Goal: Information Seeking & Learning: Find specific fact

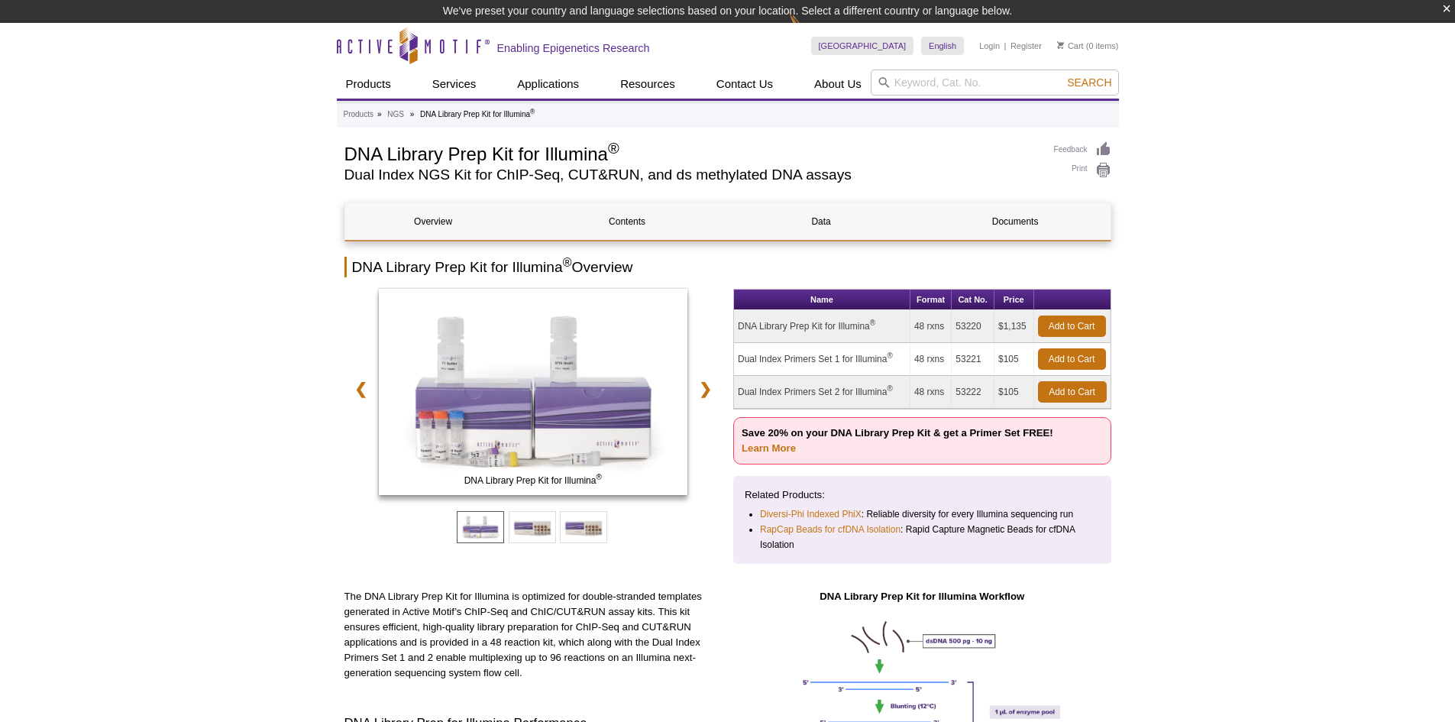
select select "[GEOGRAPHIC_DATA]"
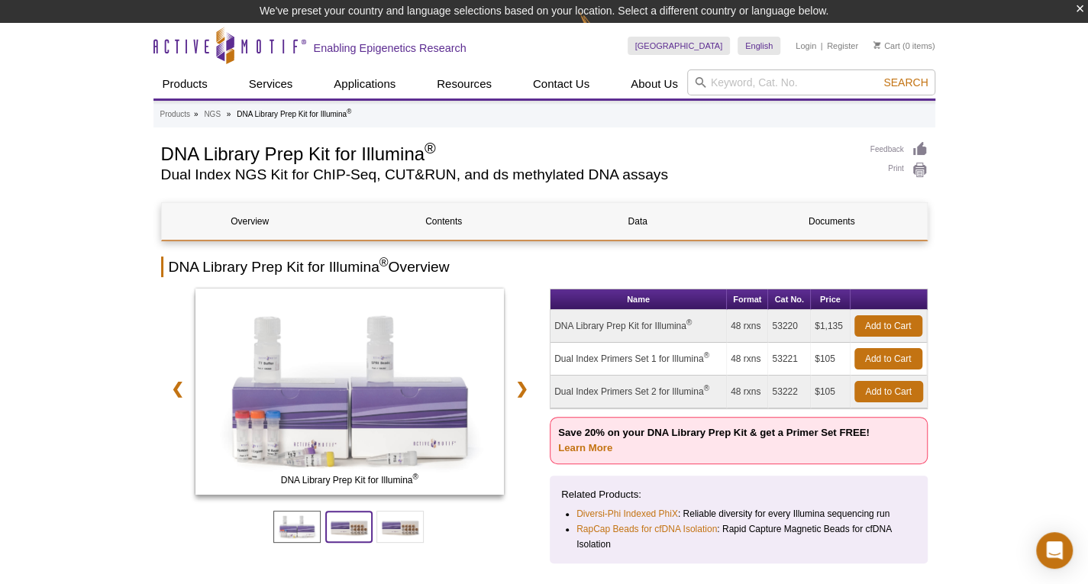
click at [343, 534] on span at bounding box center [348, 527] width 47 height 32
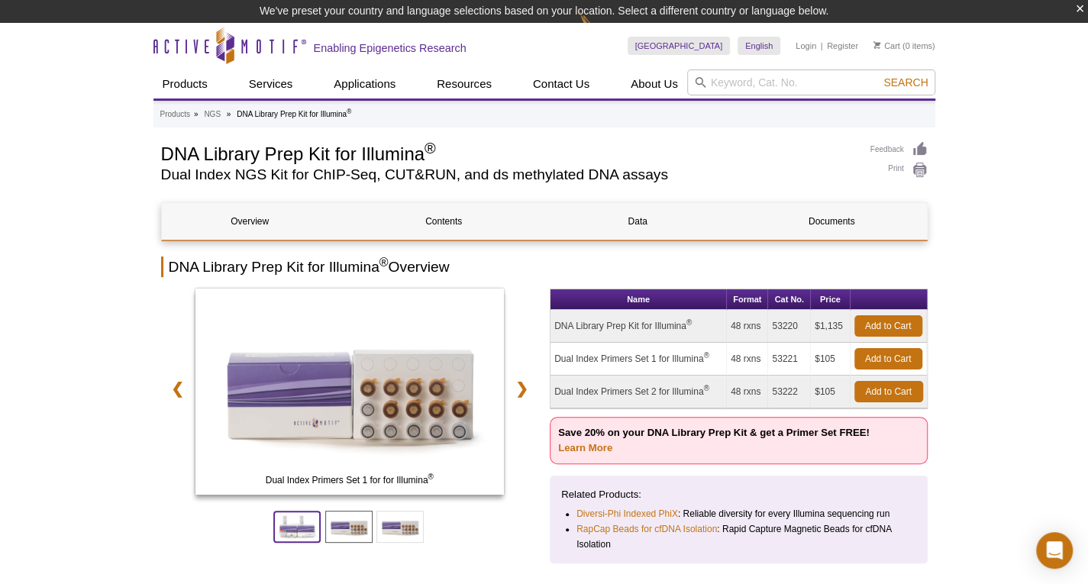
click at [309, 535] on span at bounding box center [296, 527] width 47 height 32
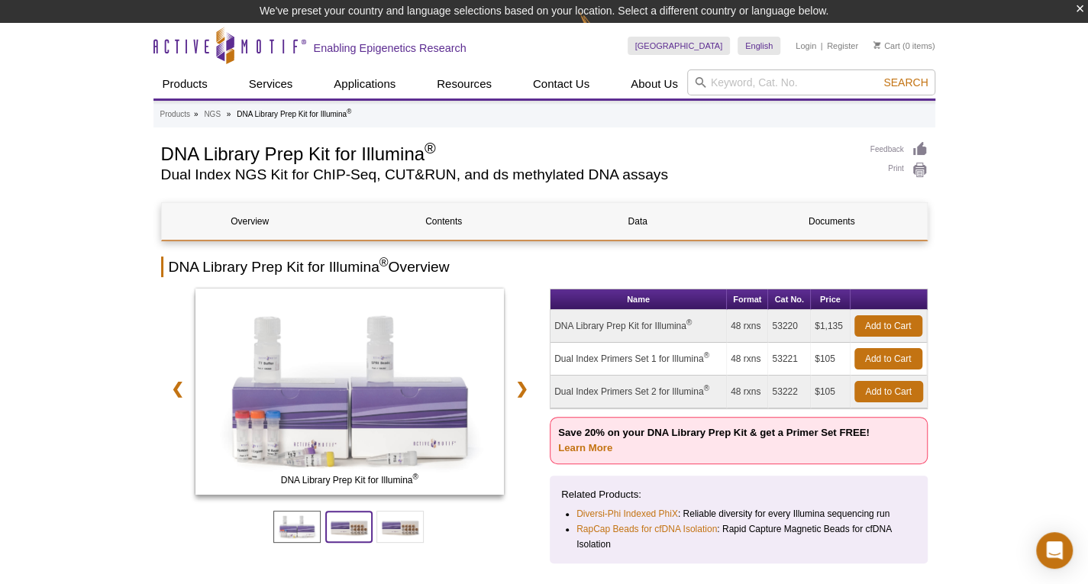
click at [361, 530] on span at bounding box center [348, 527] width 47 height 32
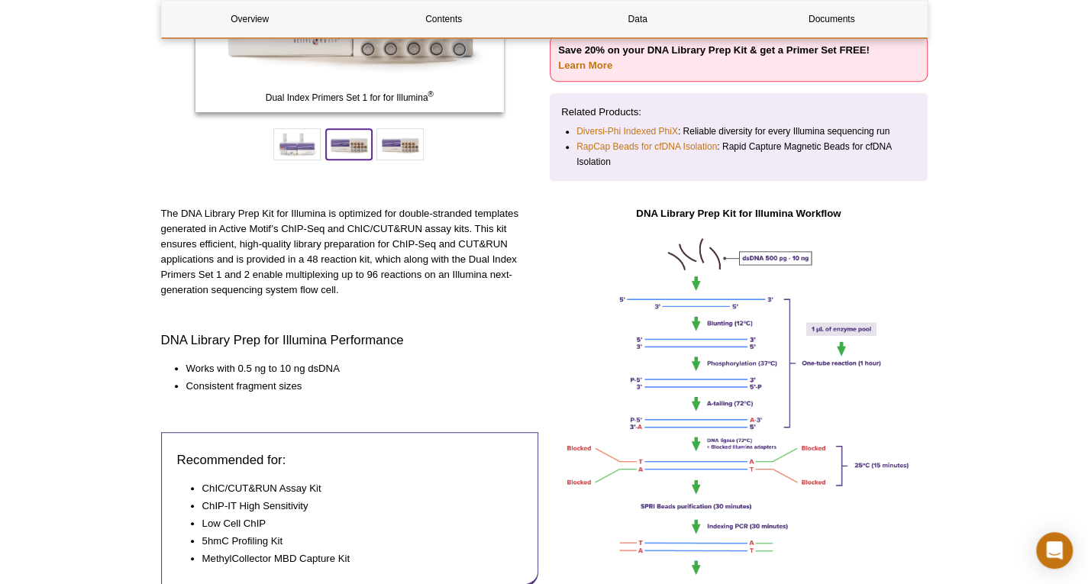
scroll to position [206, 0]
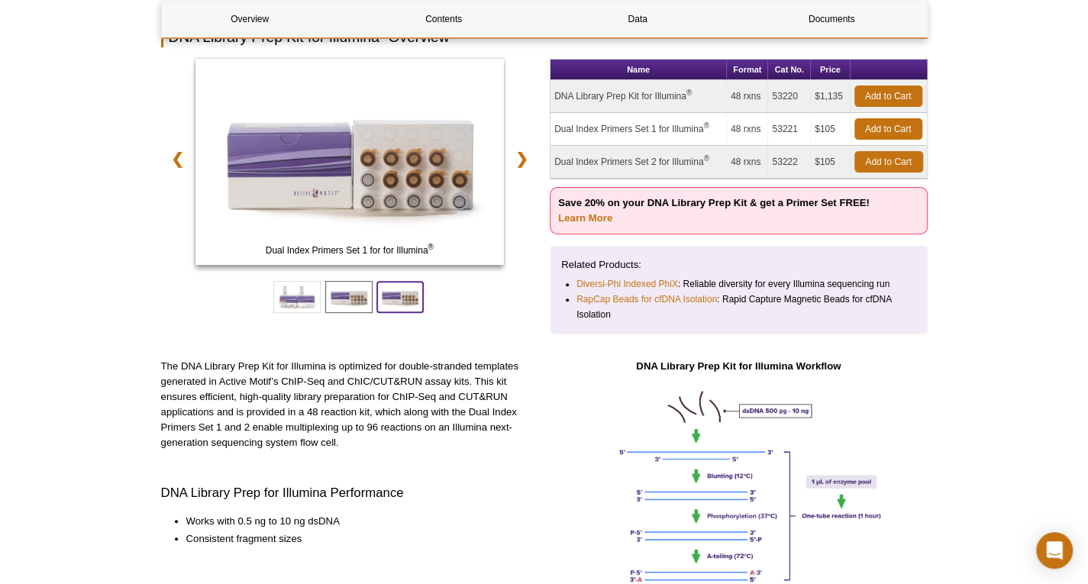
click at [388, 299] on span at bounding box center [400, 297] width 47 height 32
click at [361, 297] on span at bounding box center [348, 297] width 47 height 32
click at [306, 306] on span at bounding box center [296, 297] width 47 height 32
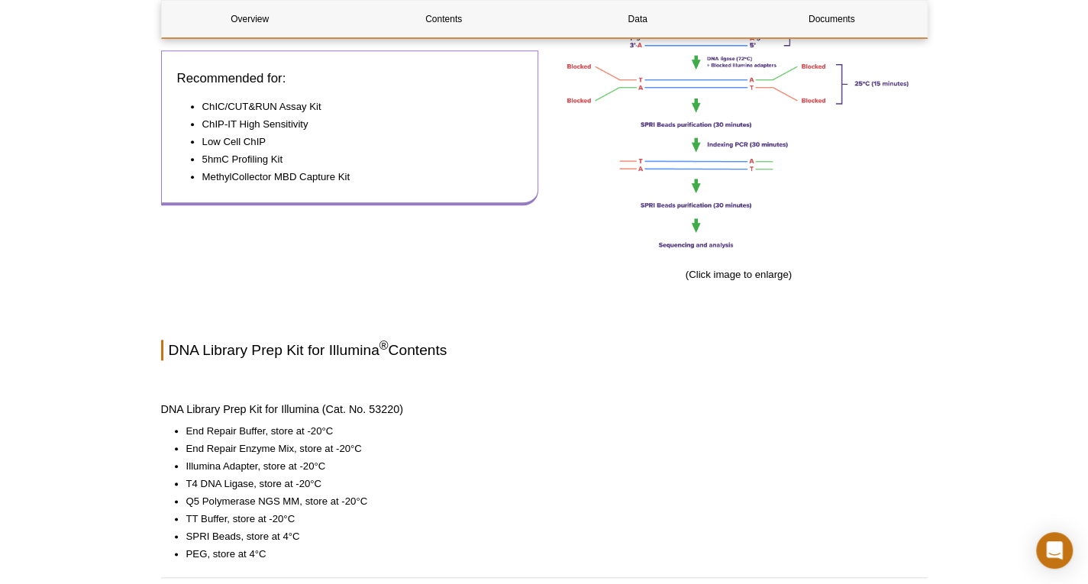
scroll to position [840, 0]
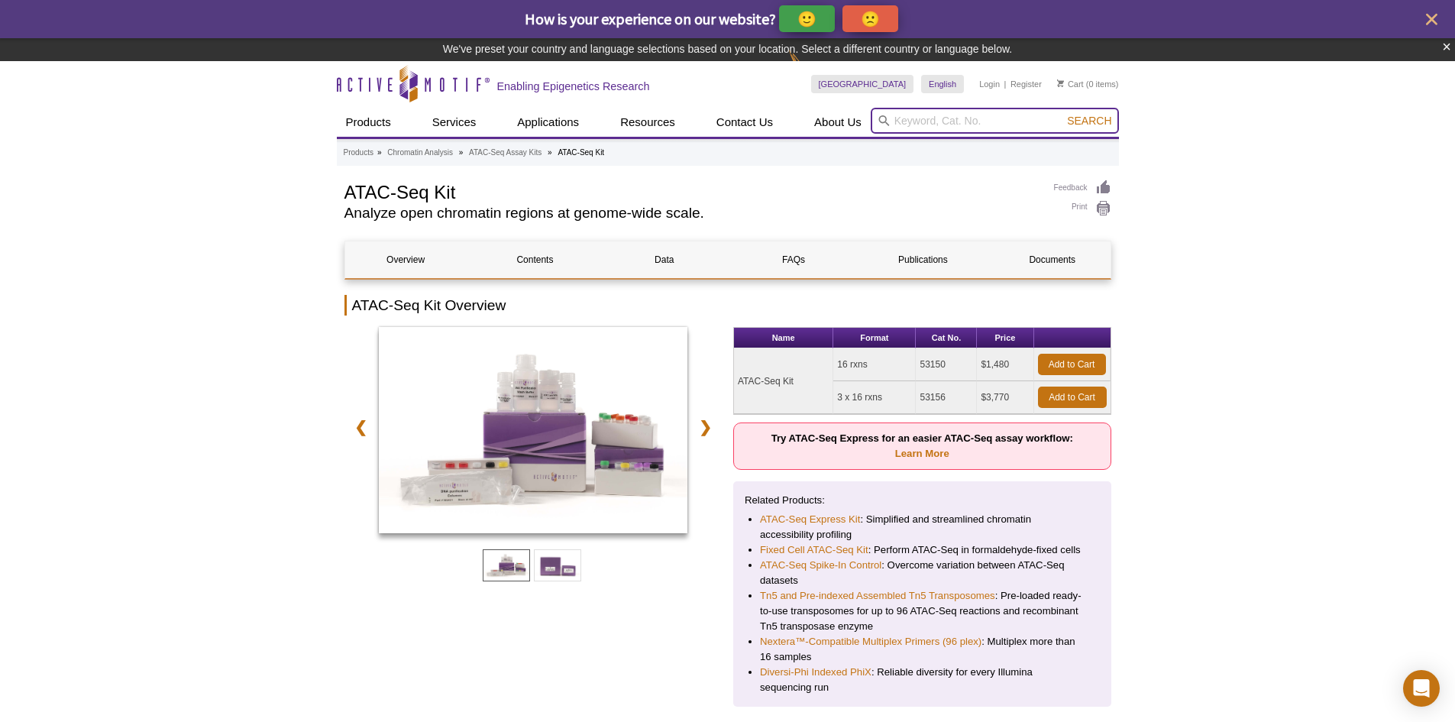
click at [959, 118] on input "search" at bounding box center [995, 121] width 248 height 26
type input "53155"
click at [1063, 114] on button "Search" at bounding box center [1089, 121] width 53 height 14
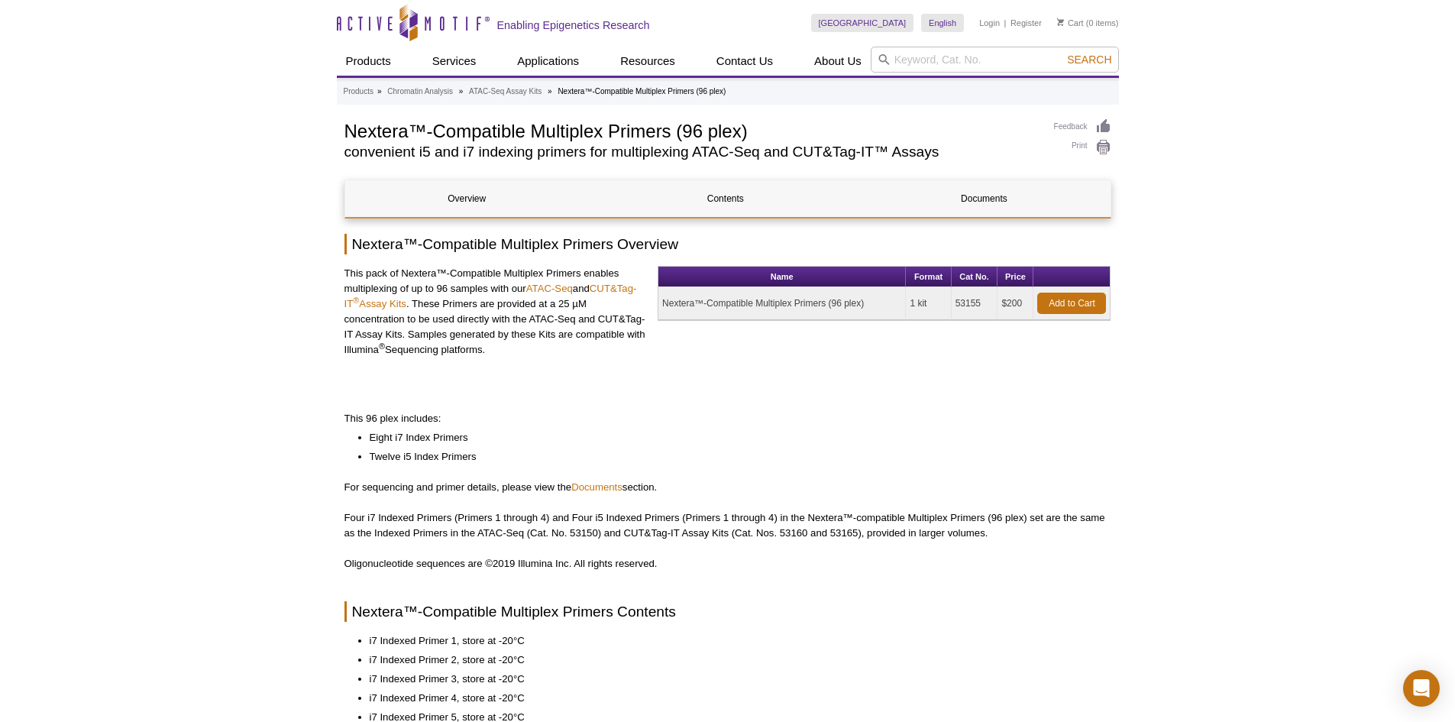
drag, startPoint x: 432, startPoint y: 334, endPoint x: 553, endPoint y: 348, distance: 122.3
click at [553, 348] on p "This pack of Nextera™-Compatible Multiplex Primers enables multiplexing of up t…" at bounding box center [495, 312] width 302 height 92
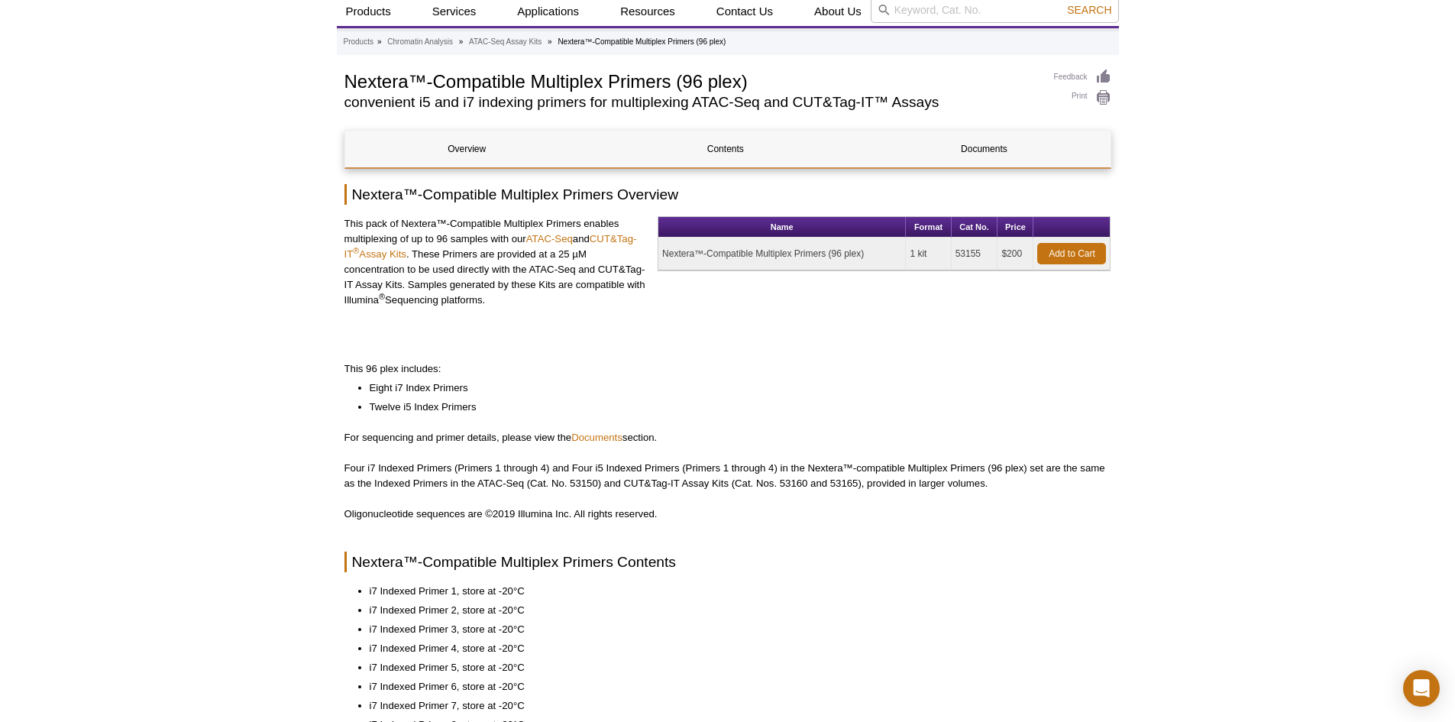
scroll to position [76, 0]
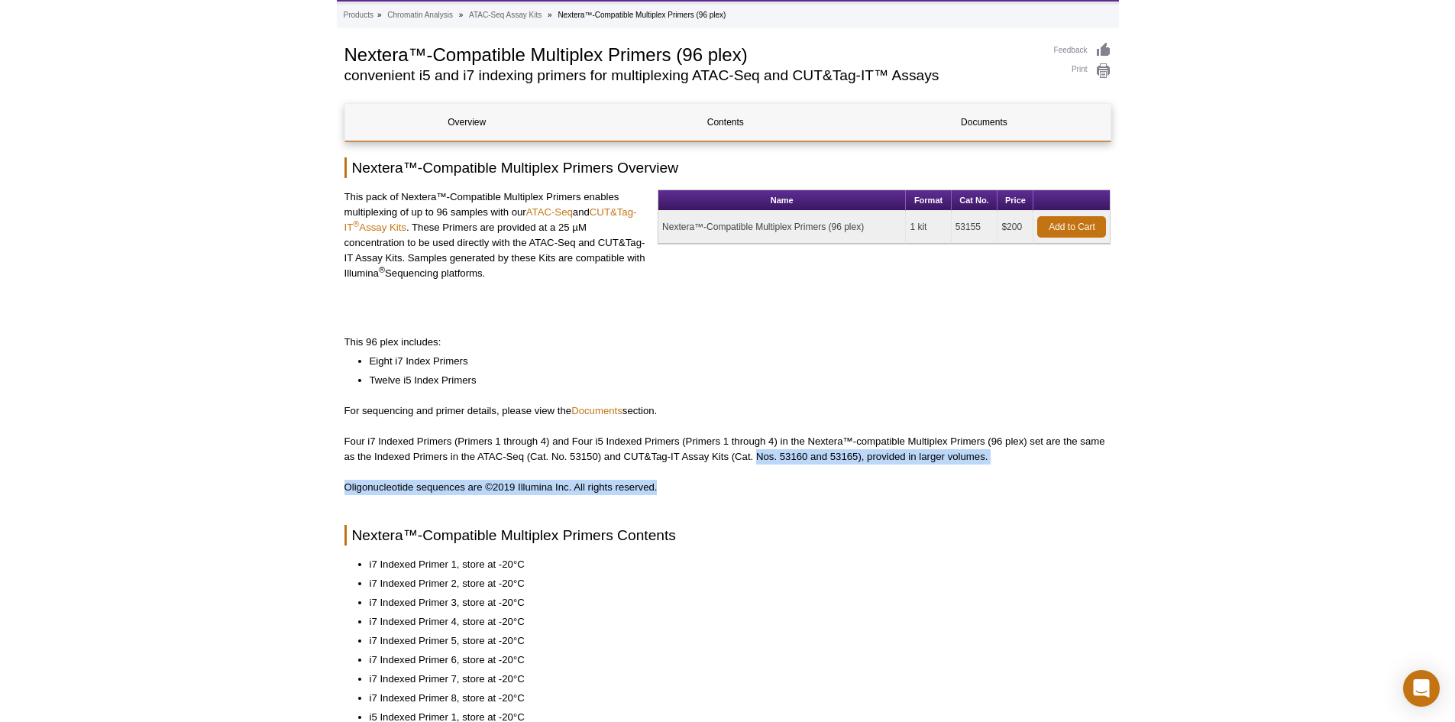
drag, startPoint x: 756, startPoint y: 461, endPoint x: 855, endPoint y: 472, distance: 99.1
click at [855, 472] on div "Overview Contents Documents Nextera™-Compatible Multiplex Primers Overview This…" at bounding box center [727, 682] width 767 height 1159
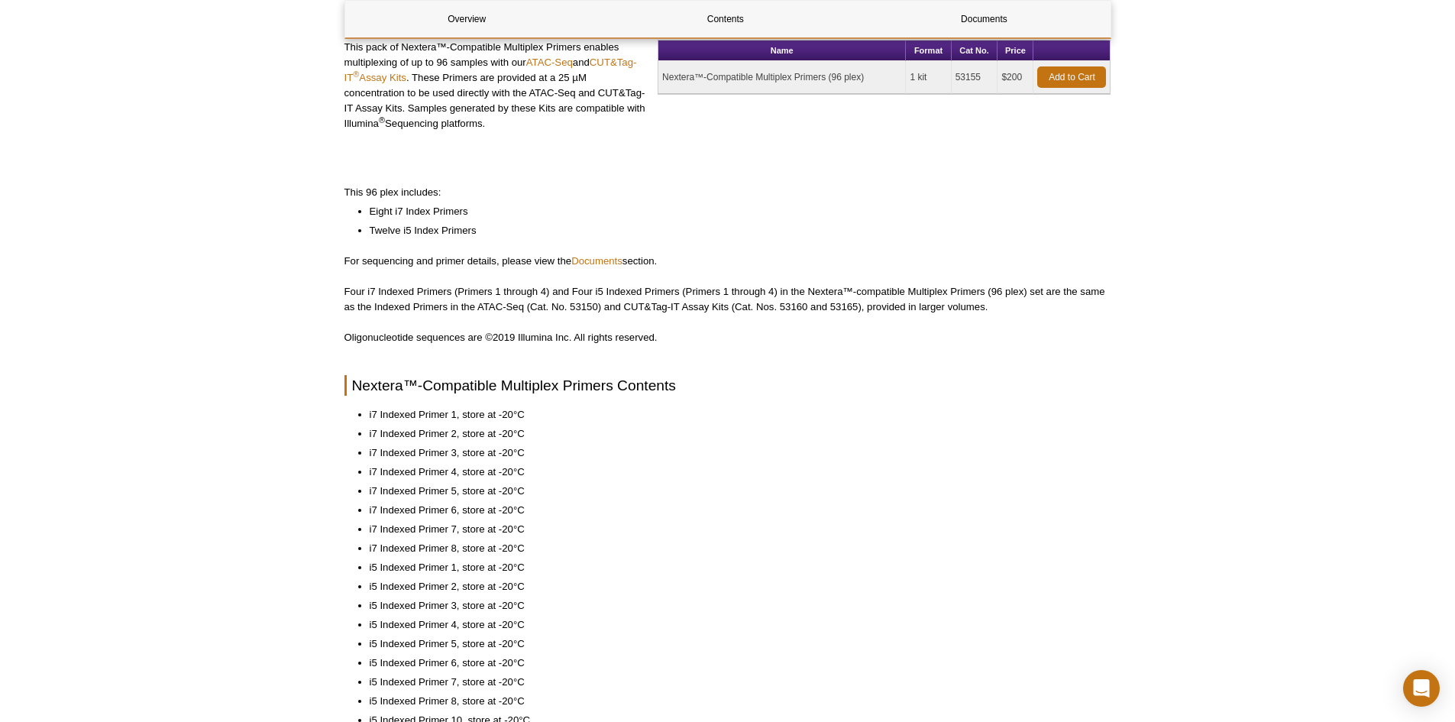
scroll to position [229, 0]
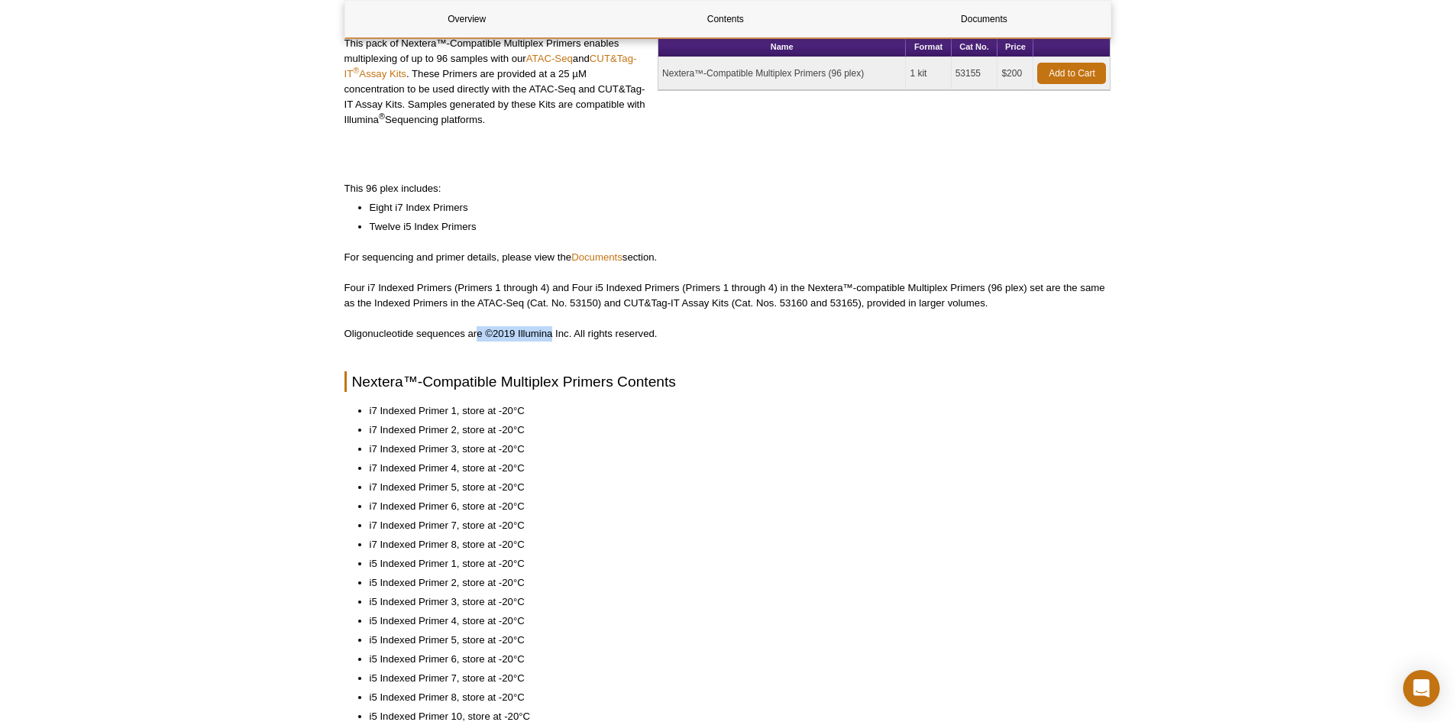
drag, startPoint x: 553, startPoint y: 336, endPoint x: 480, endPoint y: 336, distance: 73.3
click at [480, 336] on p "Oligonucleotide sequences are ©2019 Illumina Inc. All rights reserved." at bounding box center [727, 333] width 767 height 15
click at [610, 342] on div "Overview Contents Documents Nextera™-Compatible Multiplex Primers Overview This…" at bounding box center [727, 529] width 767 height 1158
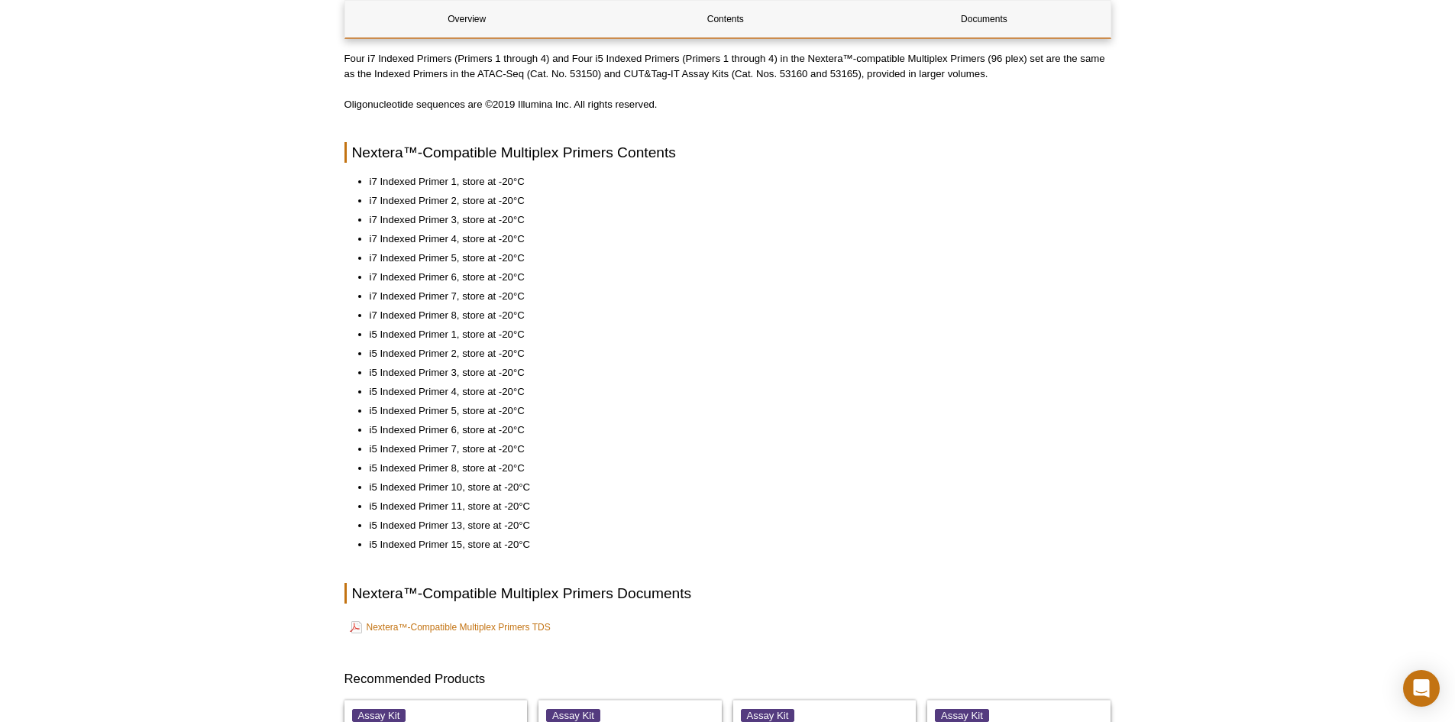
scroll to position [535, 0]
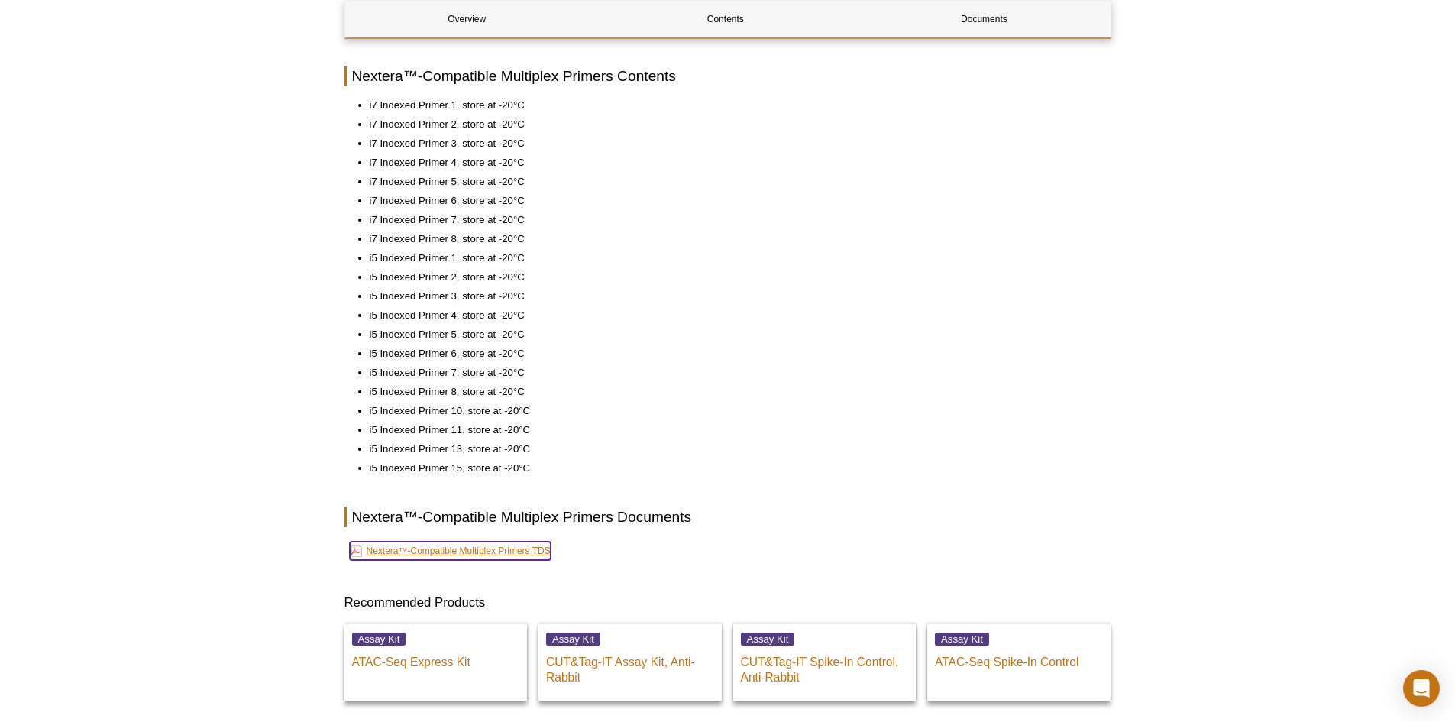
click at [515, 544] on link "Nextera™-Compatible Multiplex Primers TDS" at bounding box center [450, 551] width 201 height 18
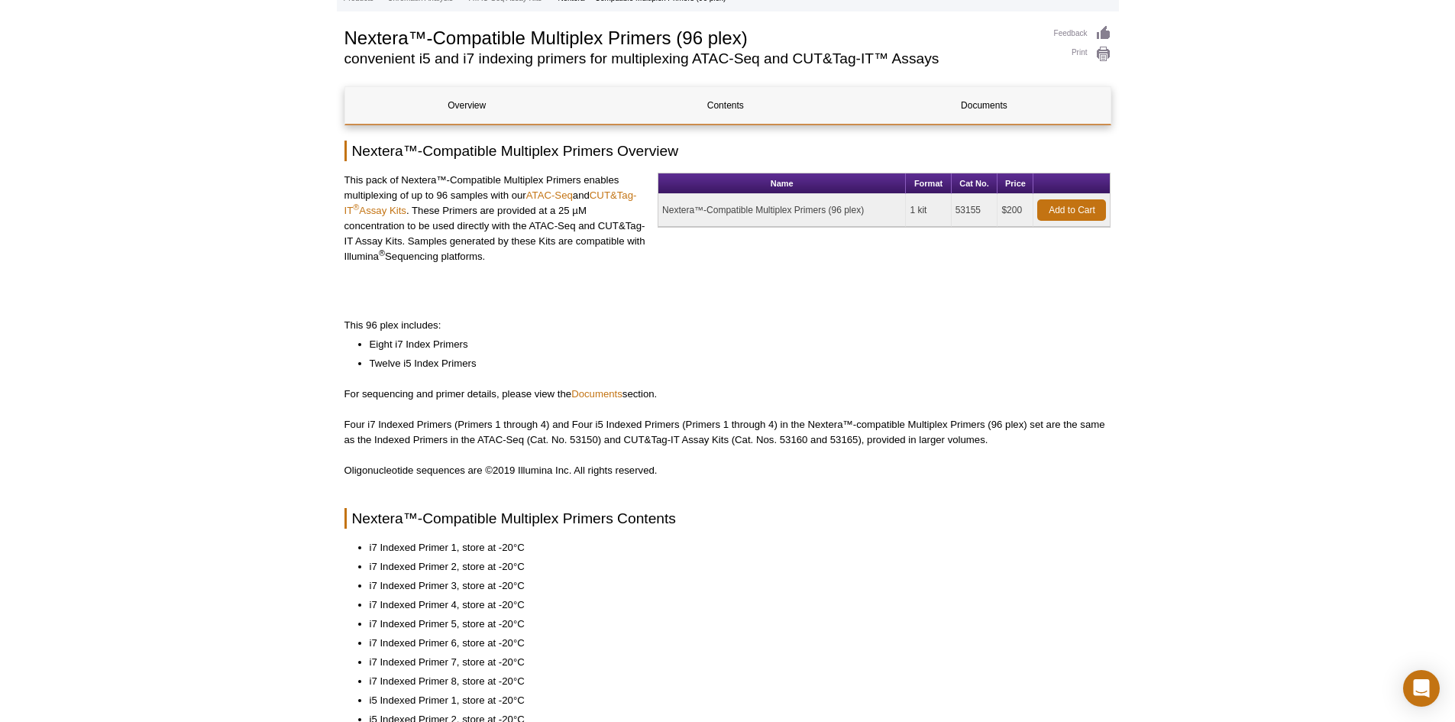
scroll to position [0, 0]
